Goal: Information Seeking & Learning: Learn about a topic

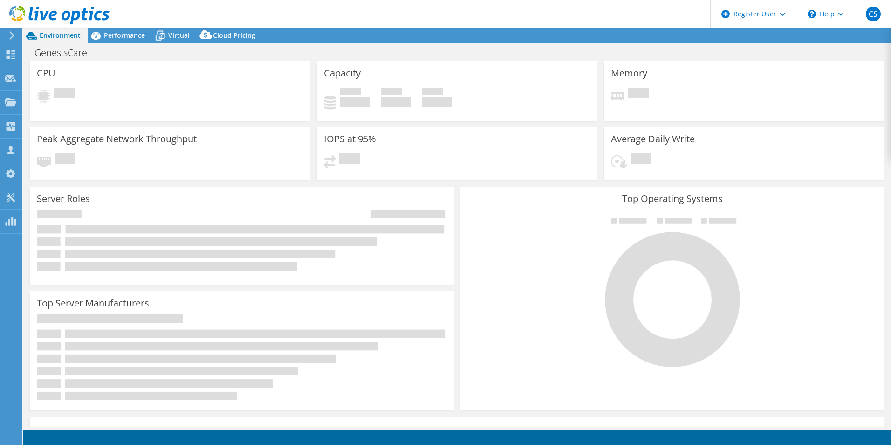
select select "USD"
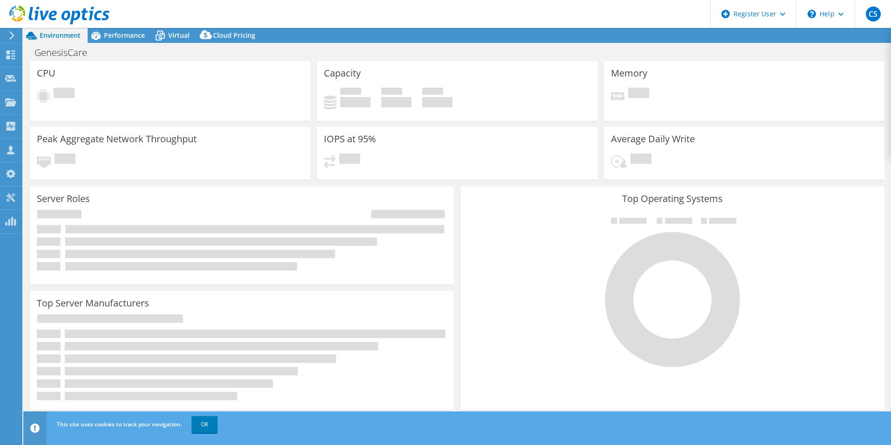
select select "[GEOGRAPHIC_DATA]"
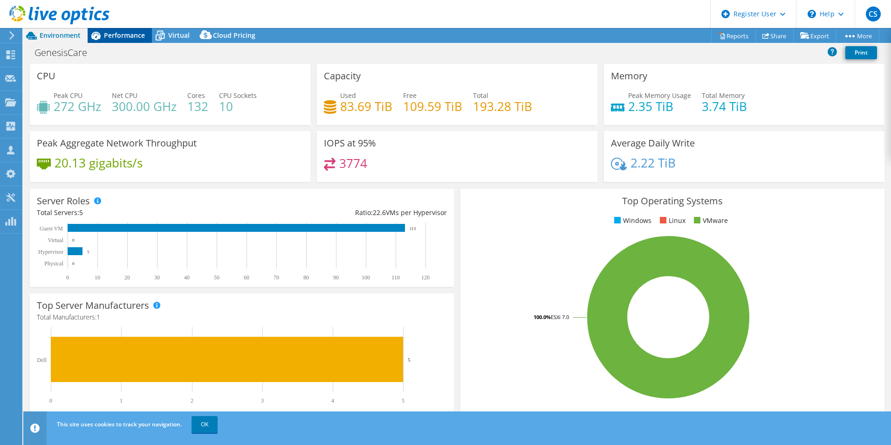
click at [119, 35] on span "Performance" at bounding box center [124, 35] width 41 height 9
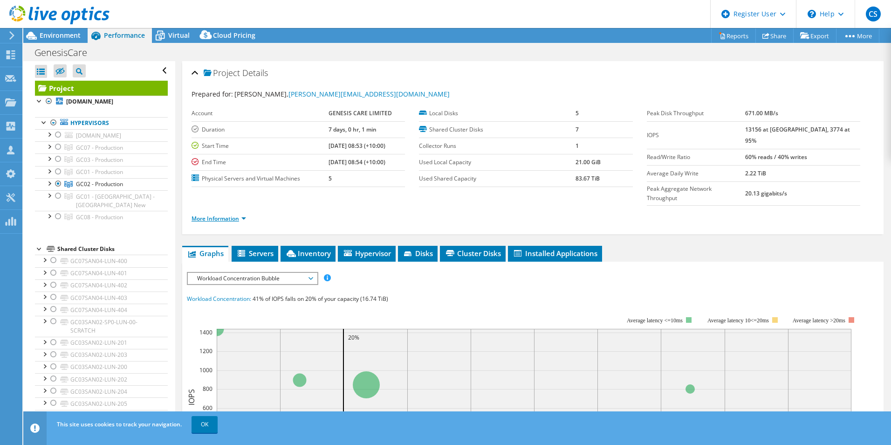
click at [217, 214] on link "More Information" at bounding box center [219, 218] width 55 height 8
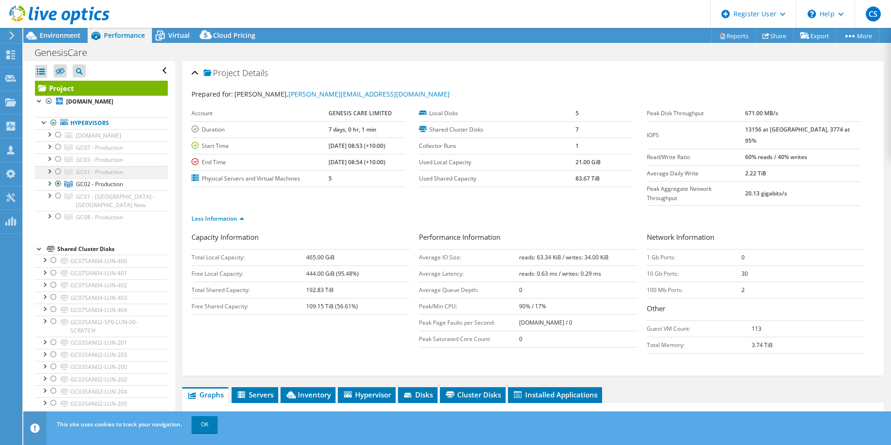
click at [57, 170] on div at bounding box center [58, 171] width 9 height 11
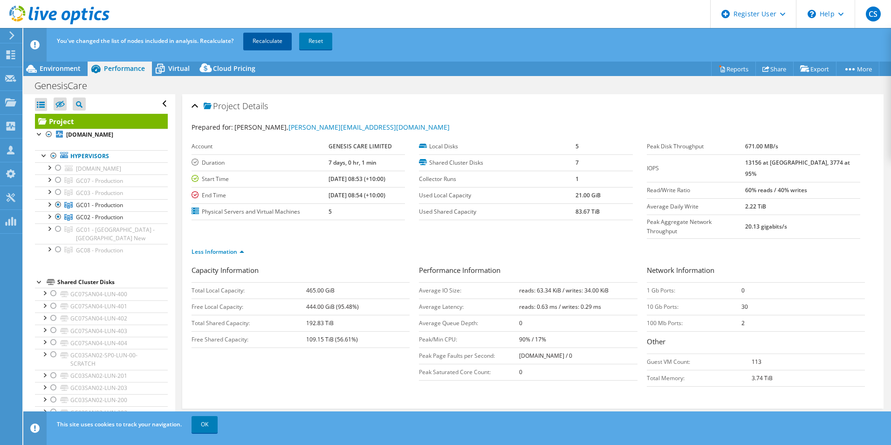
click at [273, 42] on link "Recalculate" at bounding box center [267, 41] width 48 height 17
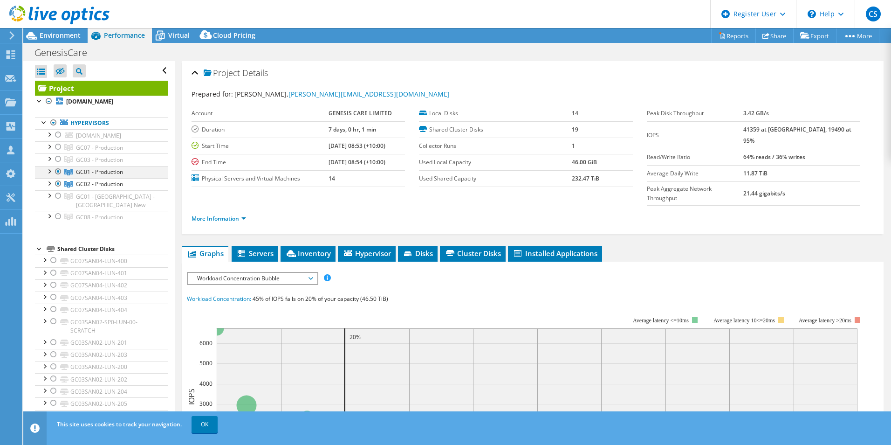
click at [56, 170] on div at bounding box center [58, 171] width 9 height 11
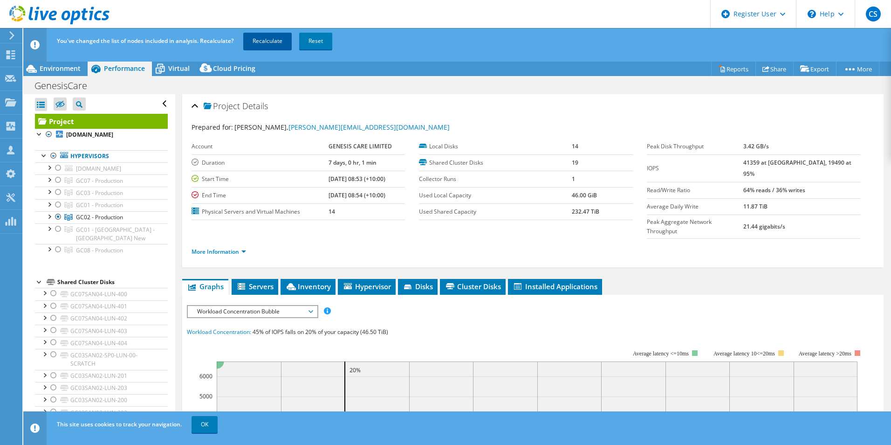
click at [261, 38] on link "Recalculate" at bounding box center [267, 41] width 48 height 17
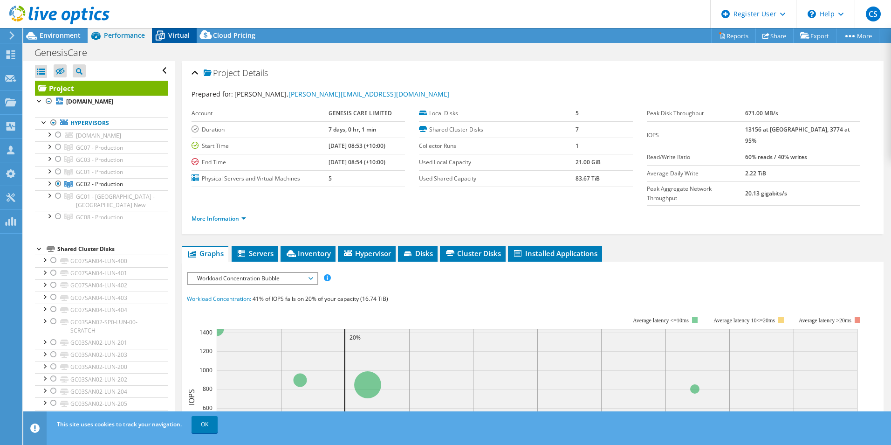
click at [183, 39] on span "Virtual" at bounding box center [178, 35] width 21 height 9
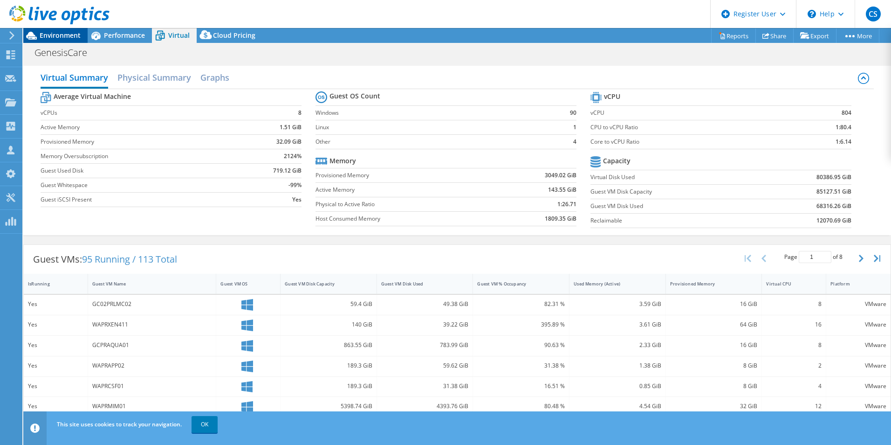
click at [64, 36] on span "Environment" at bounding box center [60, 35] width 41 height 9
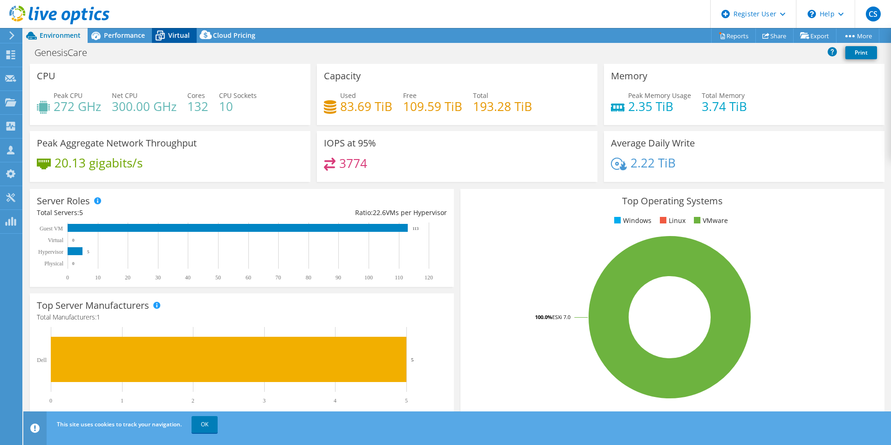
click at [169, 29] on div "Virtual" at bounding box center [174, 35] width 45 height 15
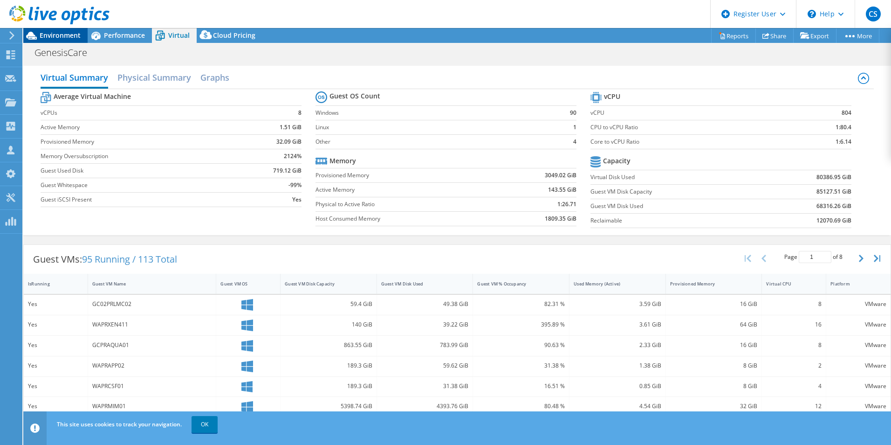
click at [64, 37] on span "Environment" at bounding box center [60, 35] width 41 height 9
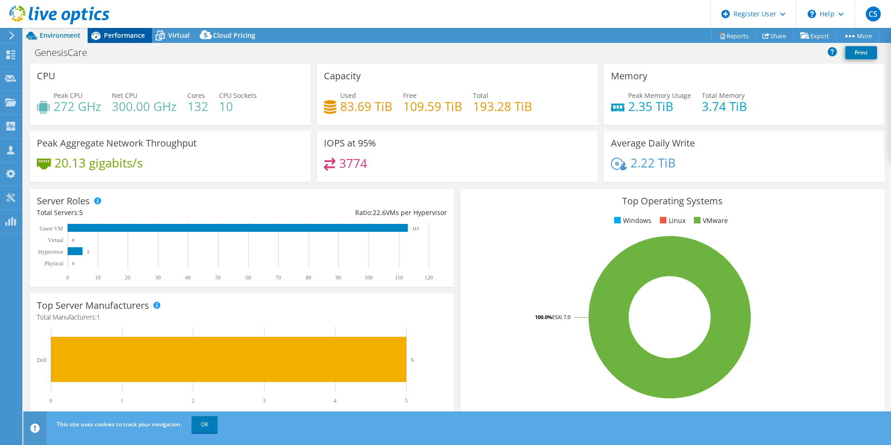
click at [117, 39] on span "Performance" at bounding box center [124, 35] width 41 height 9
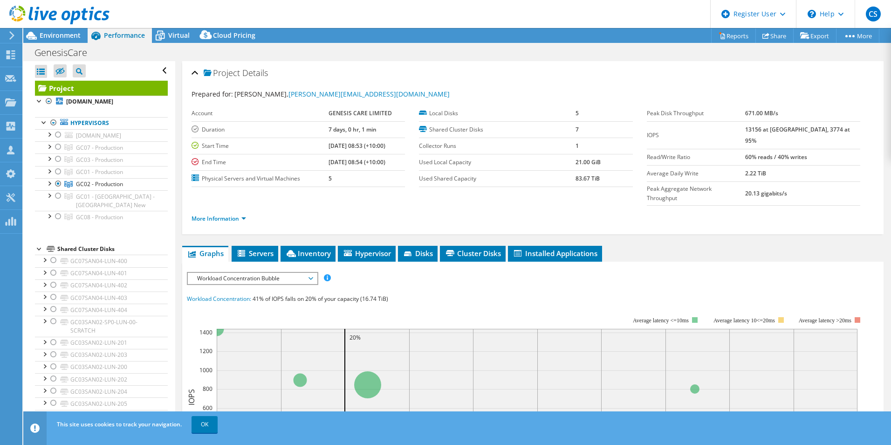
click at [64, 31] on div at bounding box center [55, 15] width 110 height 31
click at [66, 35] on span "Environment" at bounding box center [60, 35] width 41 height 9
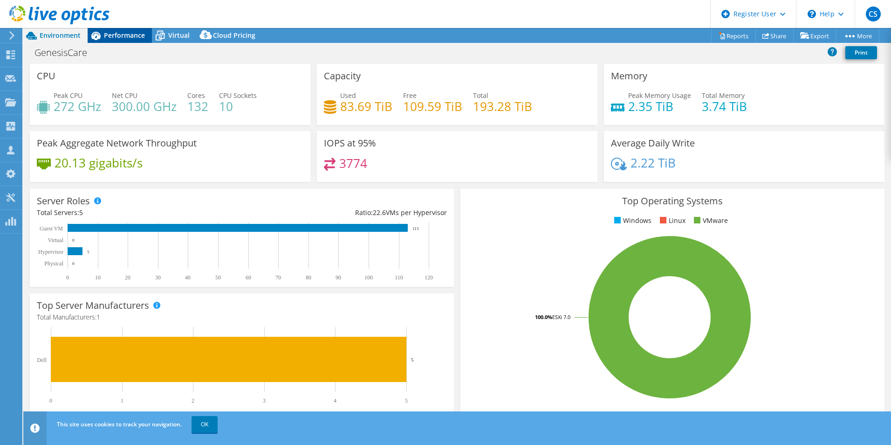
click at [140, 35] on span "Performance" at bounding box center [124, 35] width 41 height 9
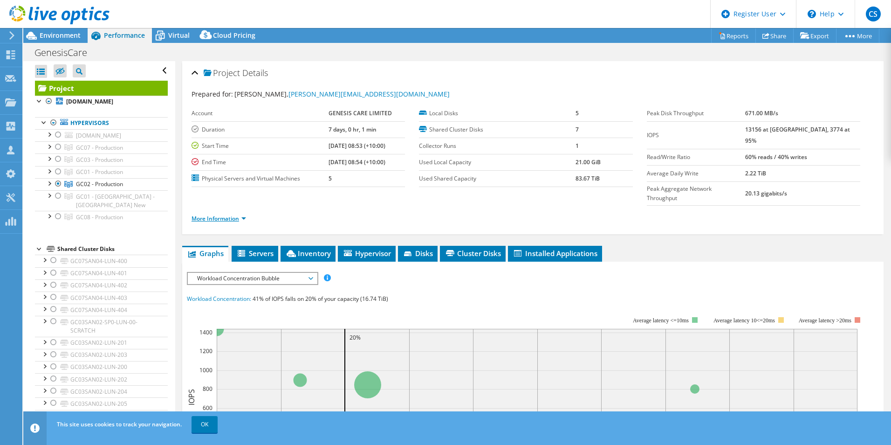
click at [213, 214] on link "More Information" at bounding box center [219, 218] width 55 height 8
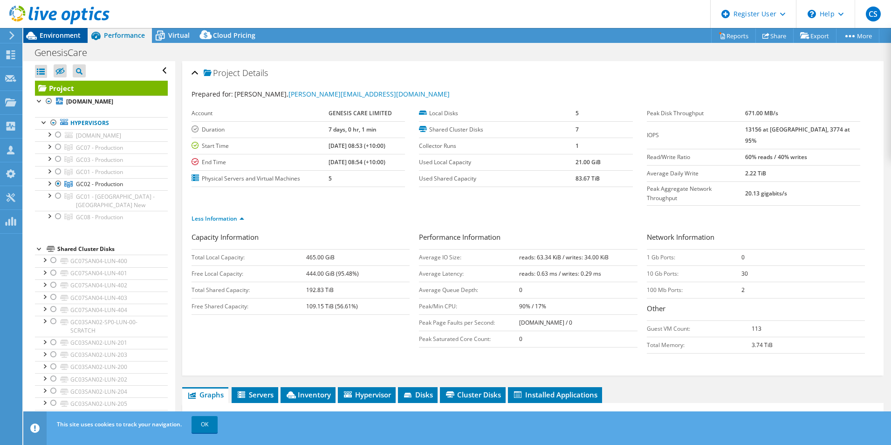
click at [35, 37] on icon at bounding box center [31, 36] width 11 height 8
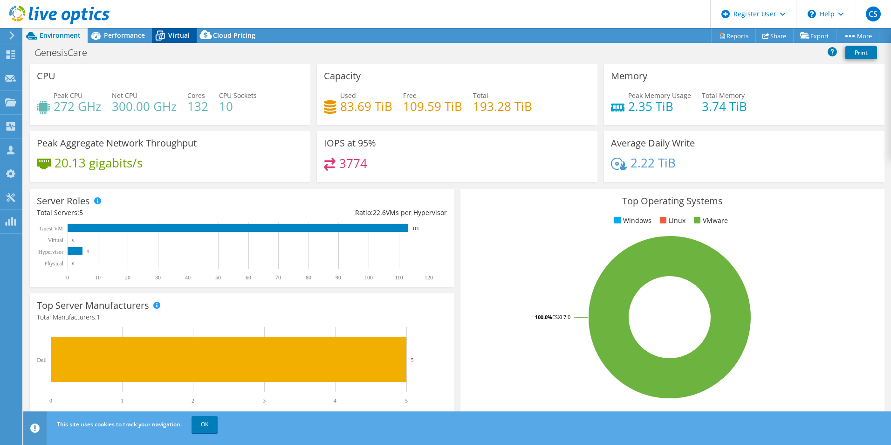
click at [191, 32] on div "Virtual" at bounding box center [174, 35] width 45 height 15
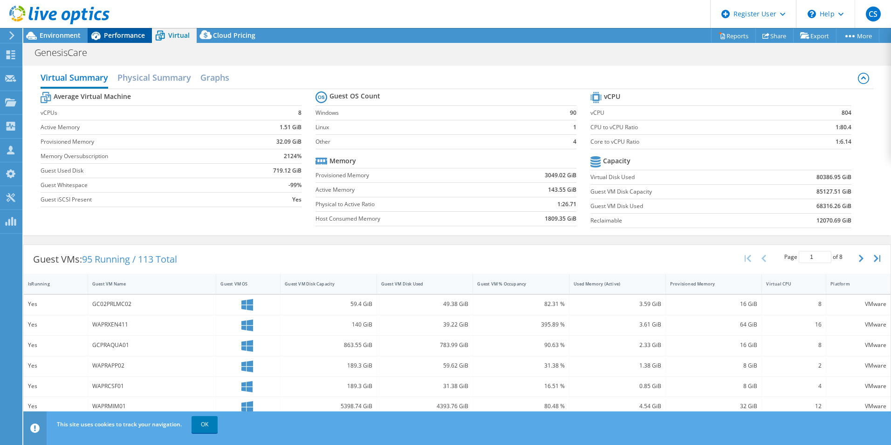
click at [115, 30] on div "Performance" at bounding box center [120, 35] width 64 height 15
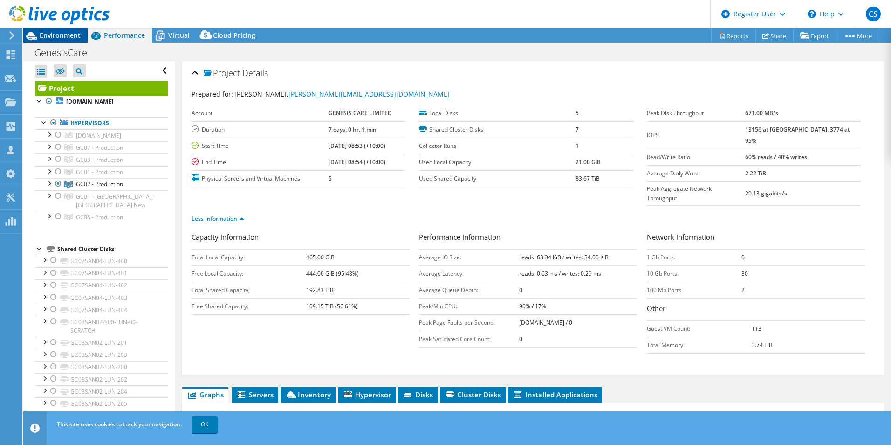
click at [49, 40] on div "Environment" at bounding box center [55, 35] width 64 height 15
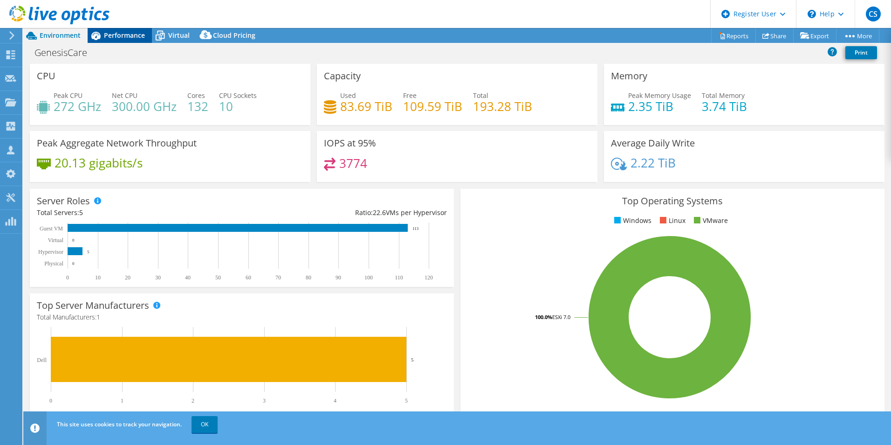
click at [93, 38] on icon at bounding box center [95, 36] width 9 height 8
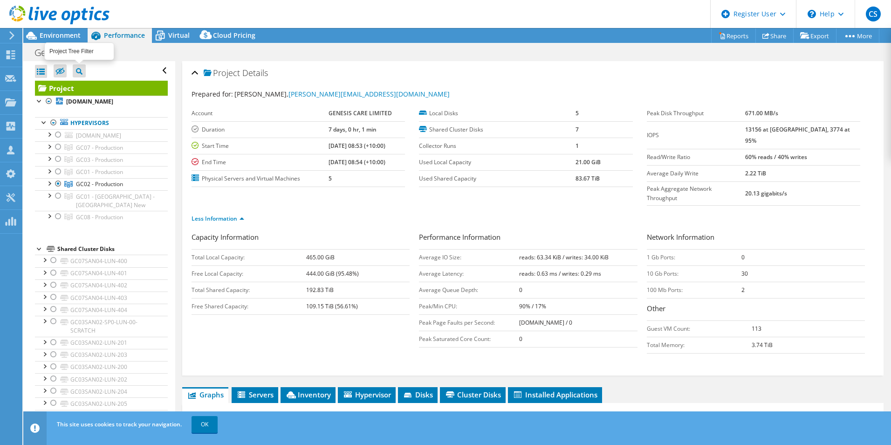
click at [77, 65] on div at bounding box center [79, 69] width 7 height 11
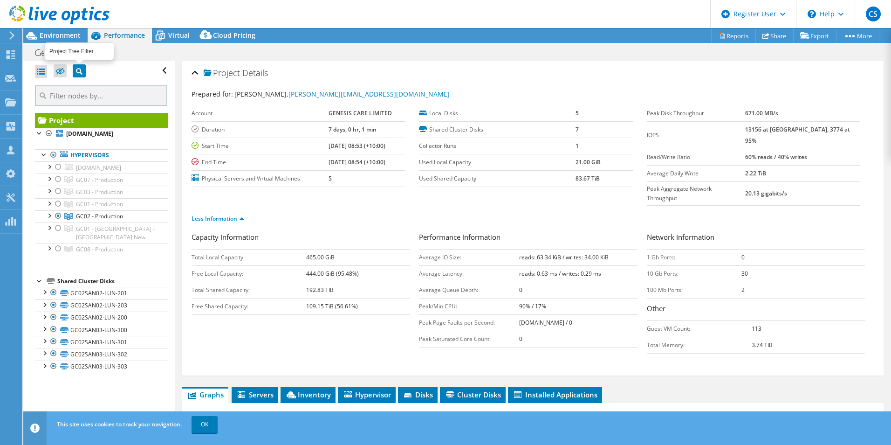
click at [77, 65] on div at bounding box center [79, 69] width 7 height 11
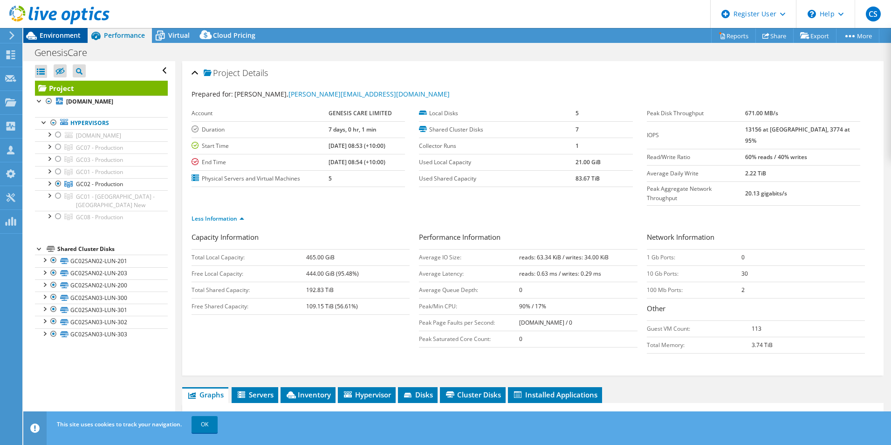
click at [71, 36] on span "Environment" at bounding box center [60, 35] width 41 height 9
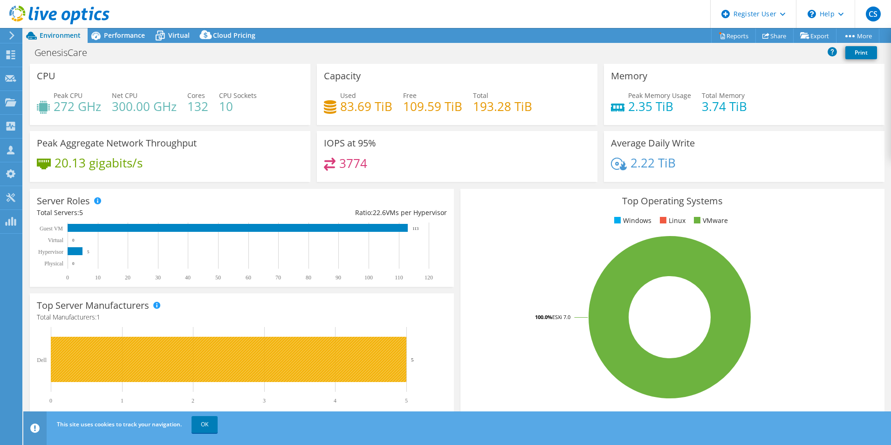
click at [326, 215] on rect at bounding box center [229, 358] width 356 height 45
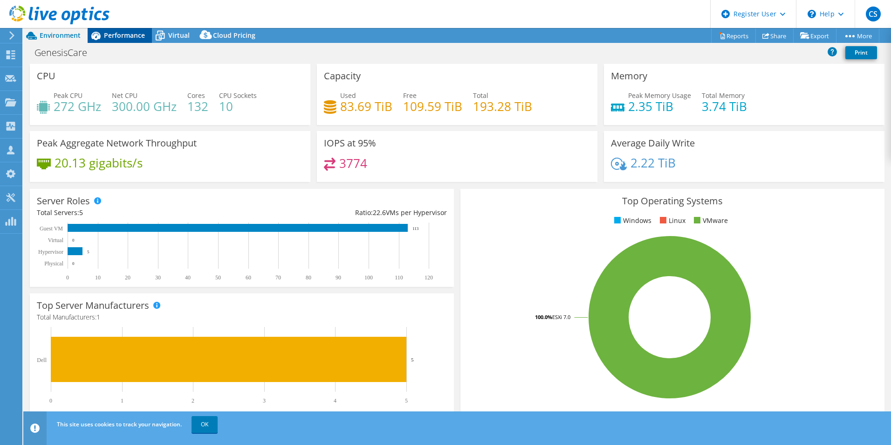
click at [129, 36] on span "Performance" at bounding box center [124, 35] width 41 height 9
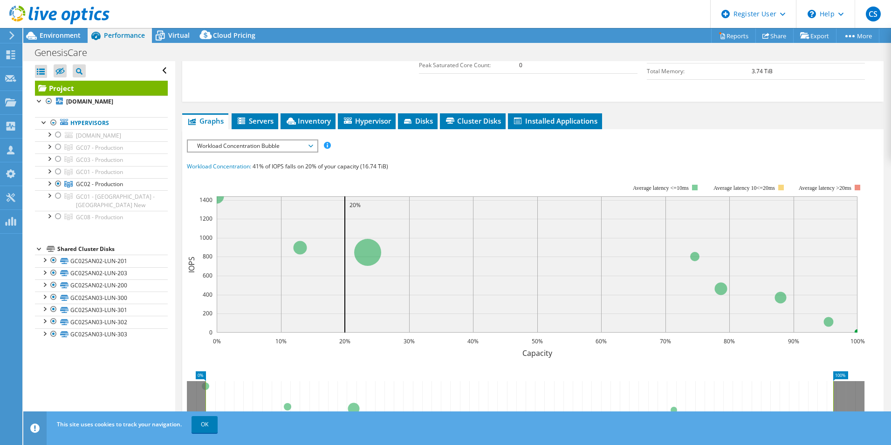
scroll to position [233, 0]
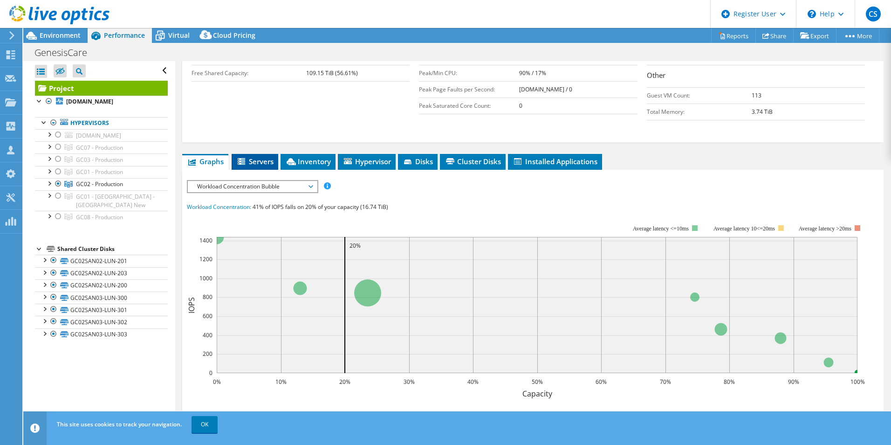
click at [240, 158] on icon at bounding box center [241, 161] width 7 height 7
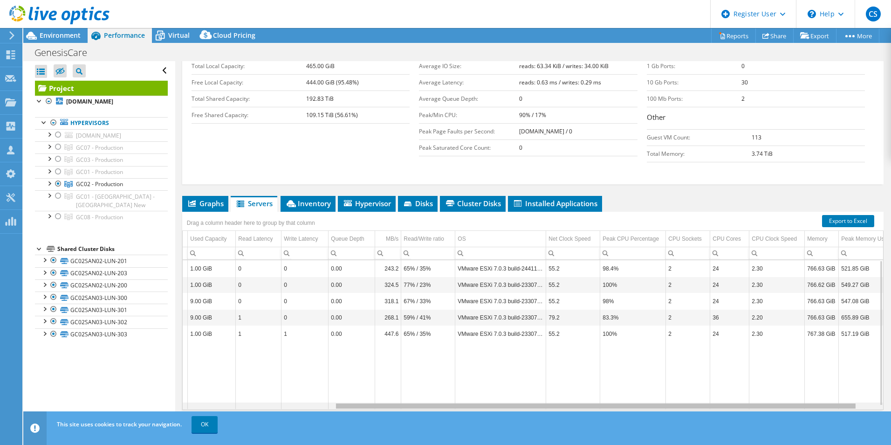
scroll to position [0, 0]
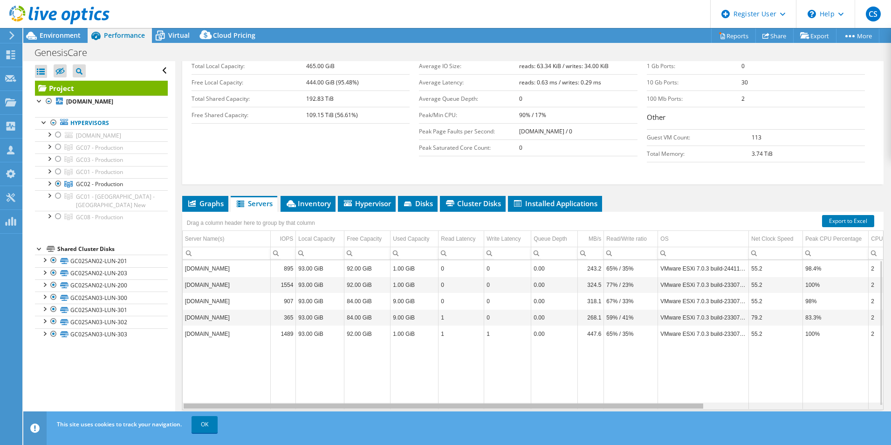
drag, startPoint x: 673, startPoint y: 390, endPoint x: 613, endPoint y: 383, distance: 60.0
click at [450, 215] on body "CS Dell User [PERSON_NAME] [PERSON_NAME][EMAIL_ADDRESS][PERSON_NAME][DOMAIN_NAM…" at bounding box center [445, 222] width 891 height 445
click at [305, 196] on li "Inventory" at bounding box center [308, 204] width 55 height 16
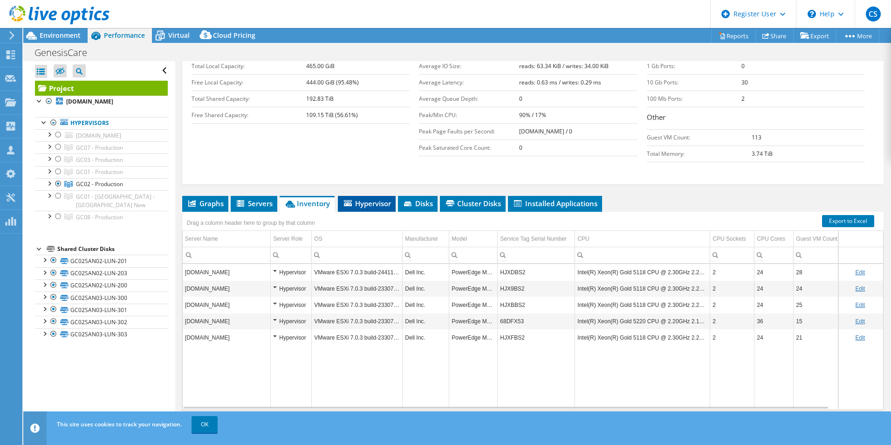
click at [374, 198] on span "Hypervisor" at bounding box center [366, 202] width 48 height 9
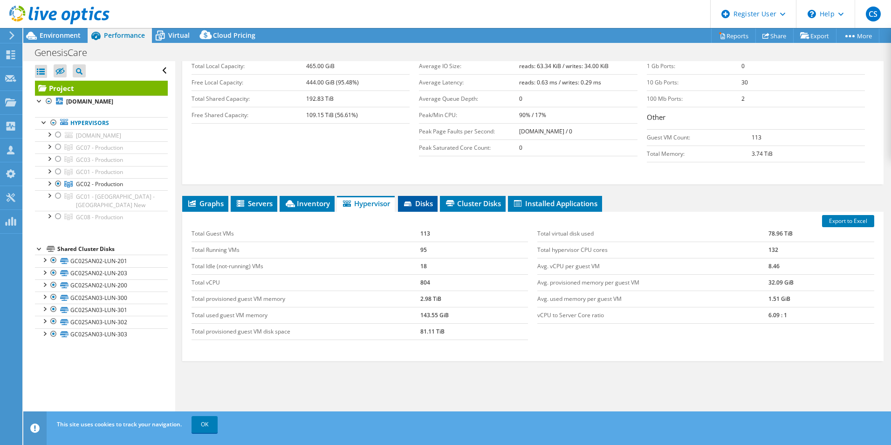
click at [419, 198] on span "Disks" at bounding box center [418, 202] width 30 height 9
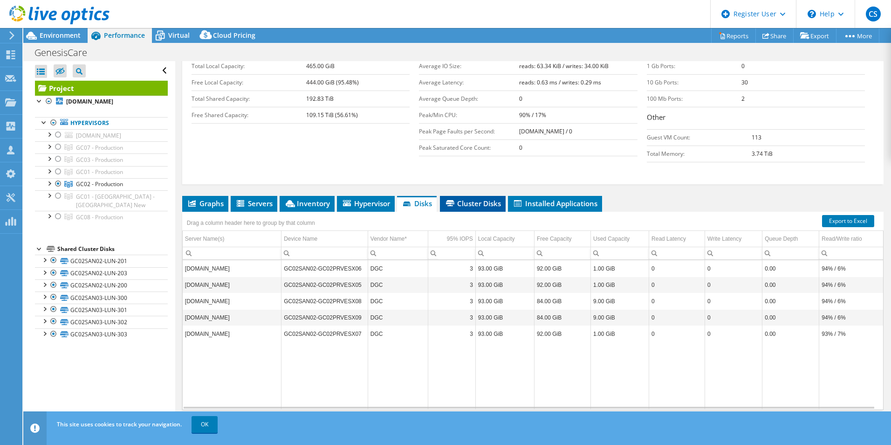
click at [450, 198] on span "Cluster Disks" at bounding box center [473, 202] width 56 height 9
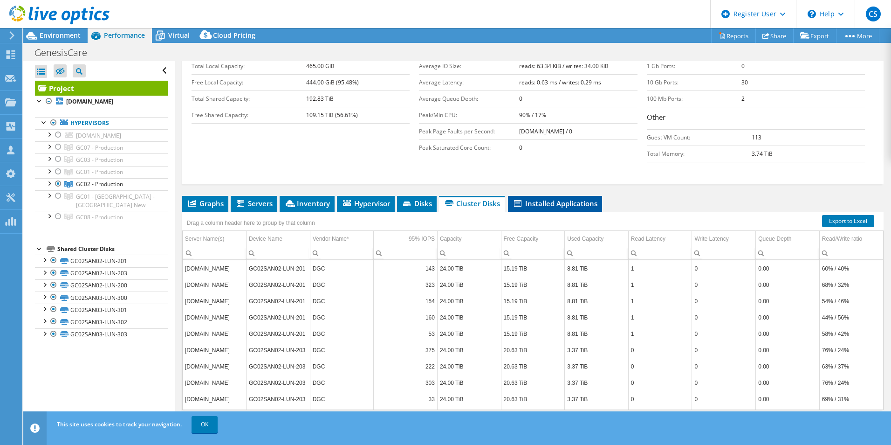
click at [450, 198] on span "Installed Applications" at bounding box center [555, 202] width 85 height 9
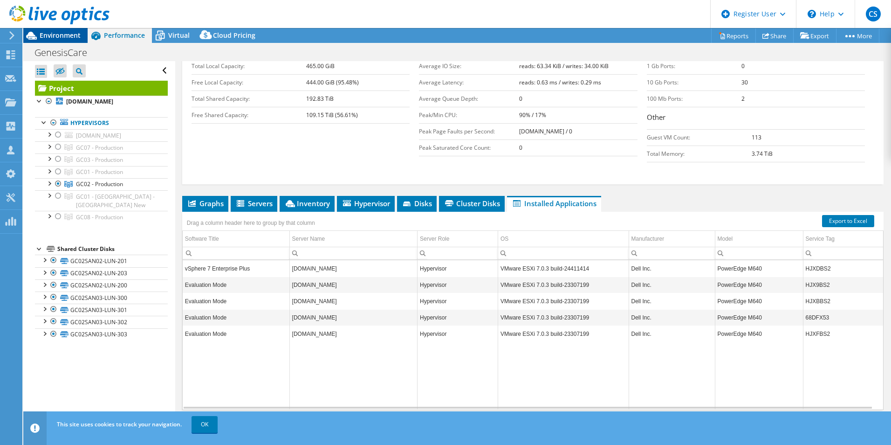
click at [49, 34] on span "Environment" at bounding box center [60, 35] width 41 height 9
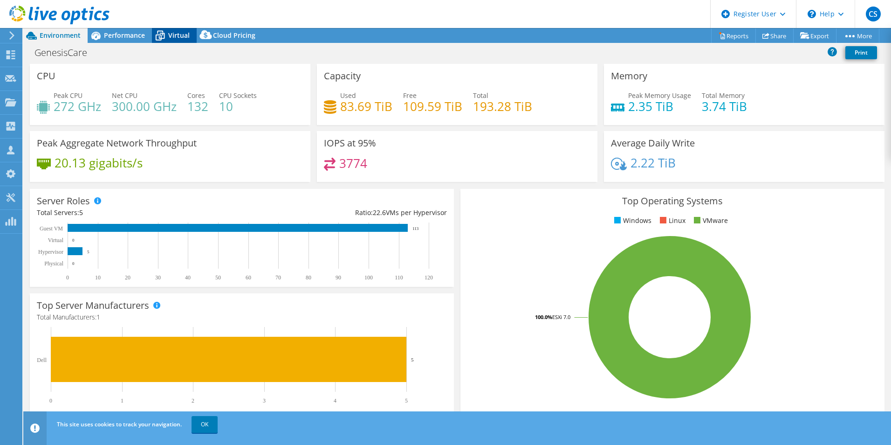
click at [185, 31] on span "Virtual" at bounding box center [178, 35] width 21 height 9
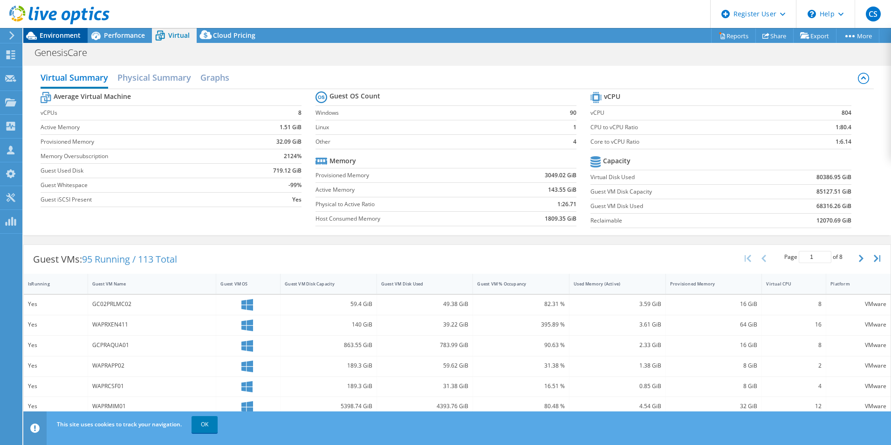
click at [55, 41] on div "Environment" at bounding box center [55, 35] width 64 height 15
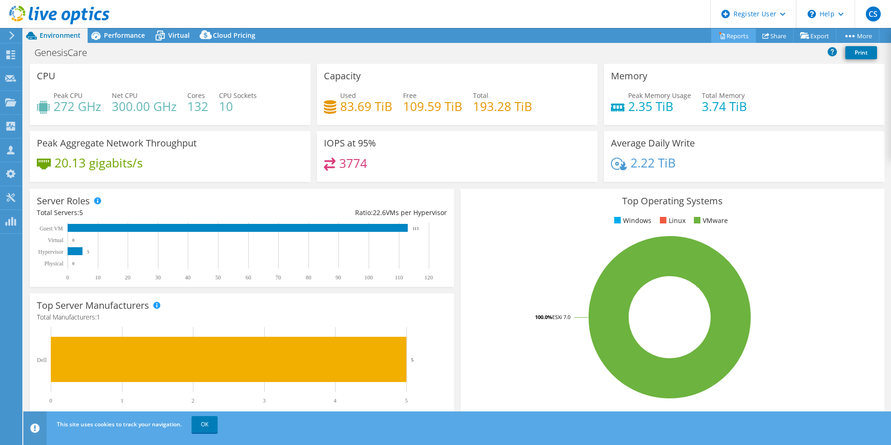
click at [450, 34] on link "Reports" at bounding box center [733, 35] width 45 height 14
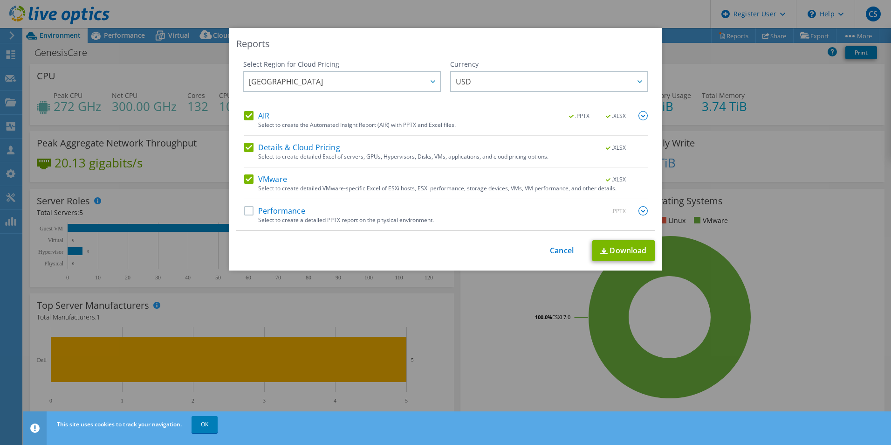
click at [450, 215] on link "Cancel" at bounding box center [562, 250] width 24 height 9
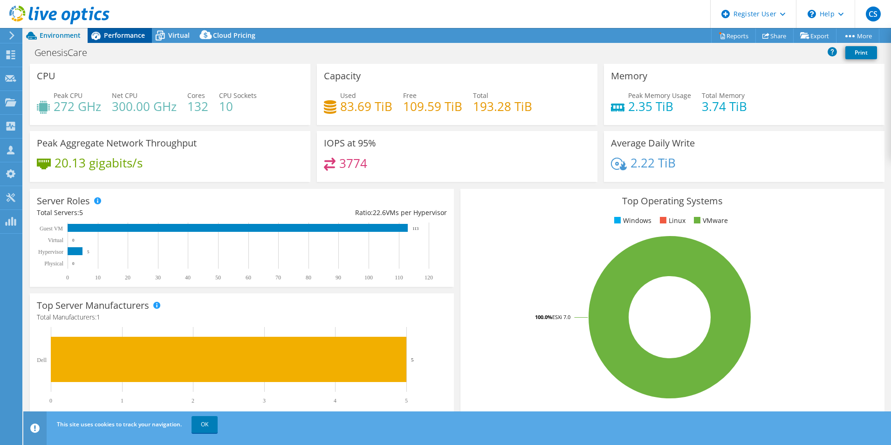
click at [103, 36] on icon at bounding box center [96, 35] width 16 height 16
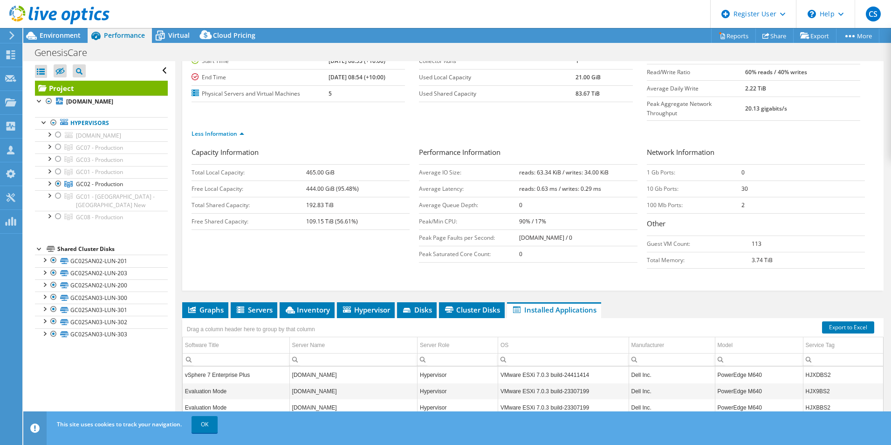
scroll to position [93, 0]
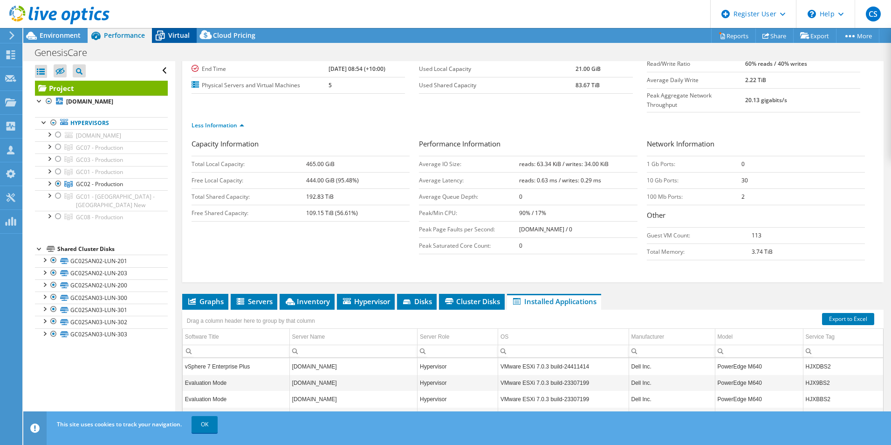
click at [170, 40] on div "Virtual" at bounding box center [174, 35] width 45 height 15
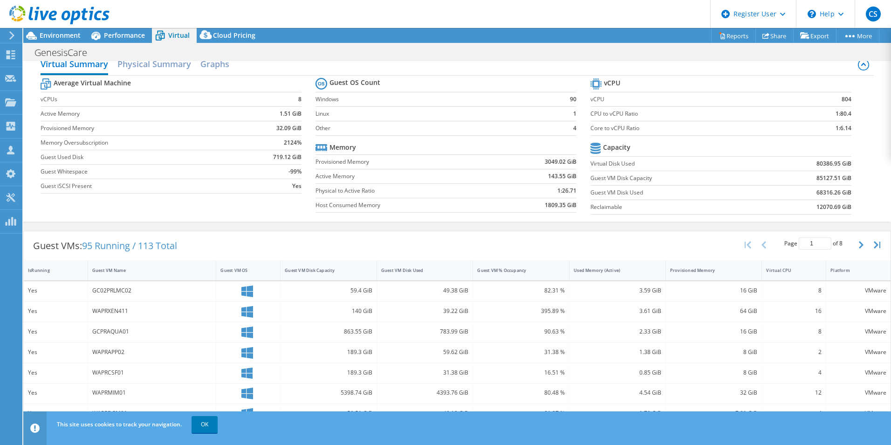
scroll to position [0, 0]
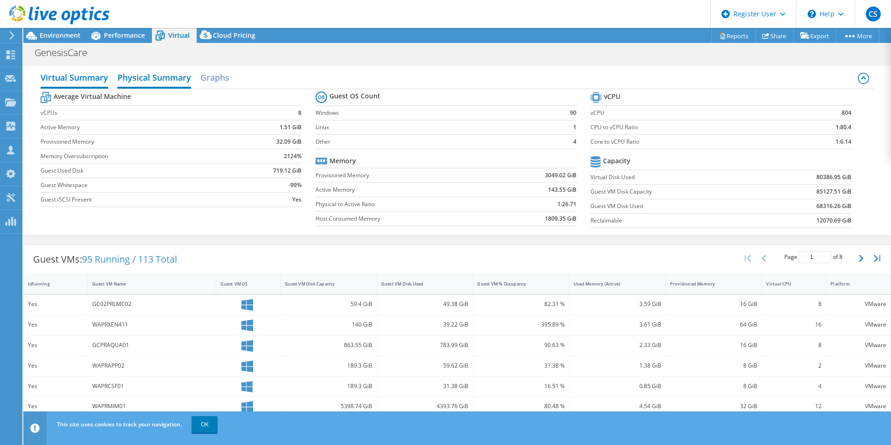
click at [139, 80] on h2 "Physical Summary" at bounding box center [154, 78] width 74 height 21
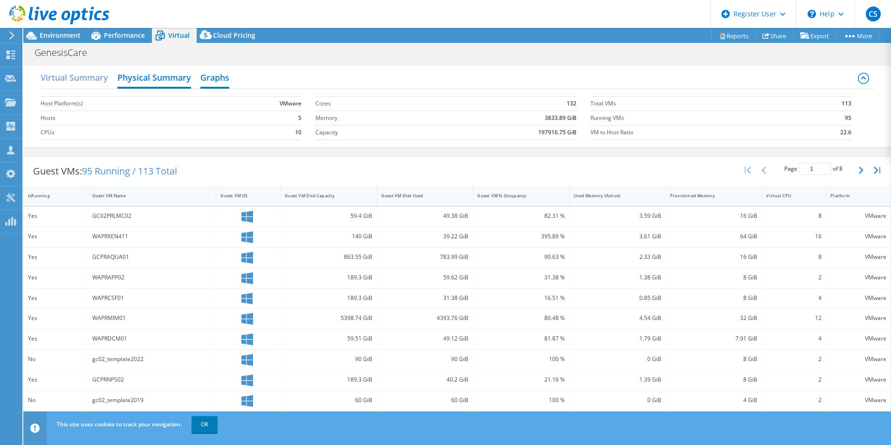
click at [224, 82] on h2 "Graphs" at bounding box center [214, 78] width 29 height 21
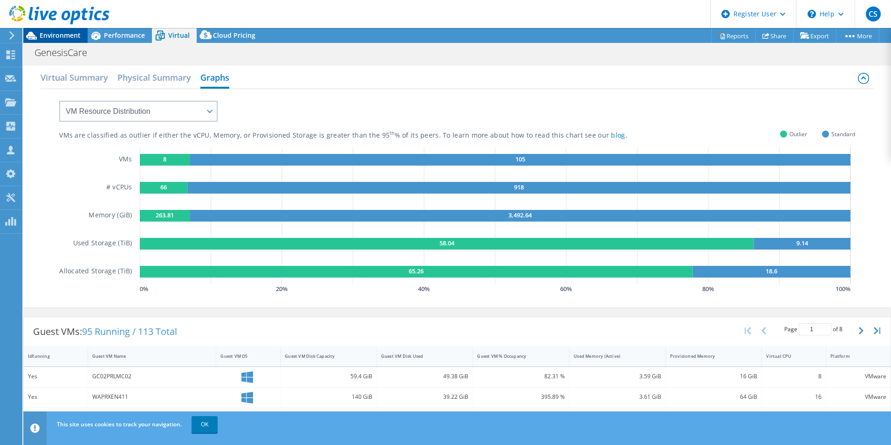
click at [69, 34] on span "Environment" at bounding box center [60, 35] width 41 height 9
